Goal: Transaction & Acquisition: Purchase product/service

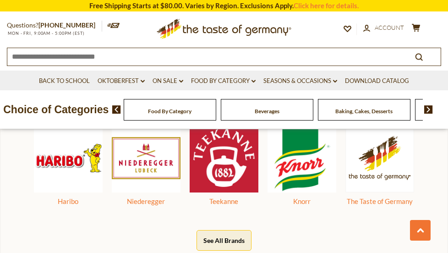
scroll to position [412, 0]
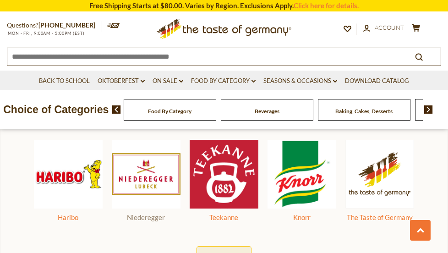
click at [142, 188] on img at bounding box center [146, 174] width 69 height 69
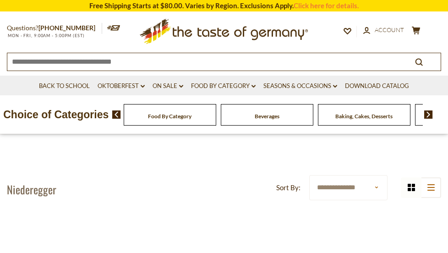
click at [423, 113] on span at bounding box center [425, 114] width 16 height 8
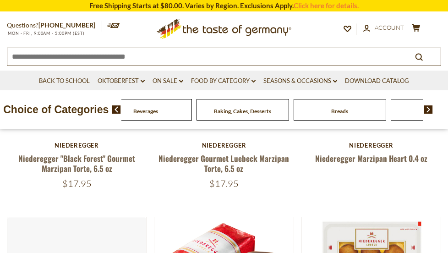
scroll to position [229, 0]
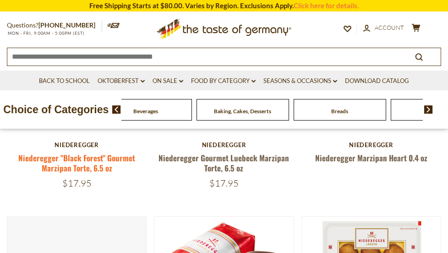
click at [80, 167] on link "Niederegger "Black Forest" Gourmet Marzipan Torte, 6.5 oz" at bounding box center [76, 162] width 117 height 21
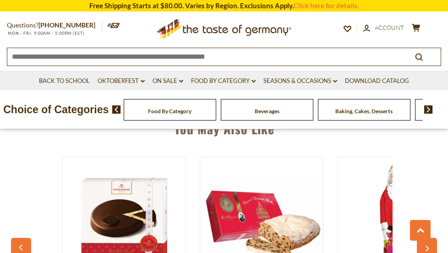
scroll to position [641, 0]
